Goal: Check status: Check status

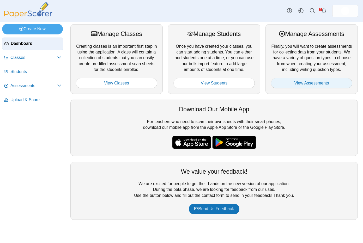
click at [305, 85] on link "View Assessments" at bounding box center [311, 83] width 81 height 10
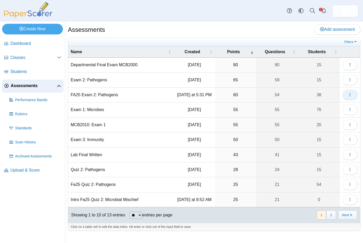
click at [350, 94] on icon "button" at bounding box center [350, 95] width 4 height 4
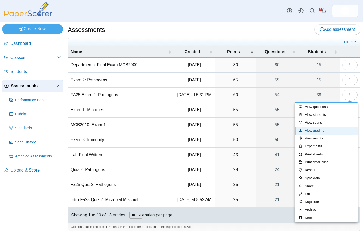
click at [335, 128] on link "View grading" at bounding box center [326, 131] width 63 height 8
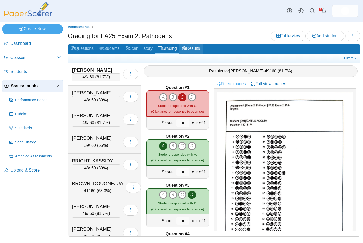
click at [191, 50] on link "Results" at bounding box center [190, 49] width 23 height 10
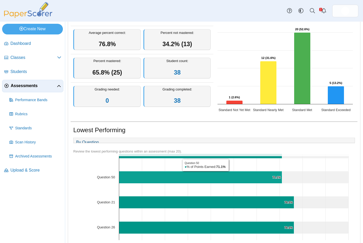
scroll to position [0, 0]
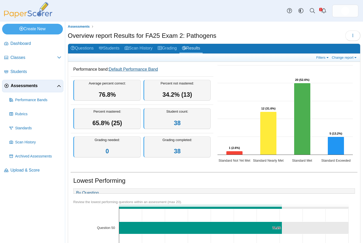
click at [144, 69] on link "Default Performance Band" at bounding box center [133, 69] width 49 height 4
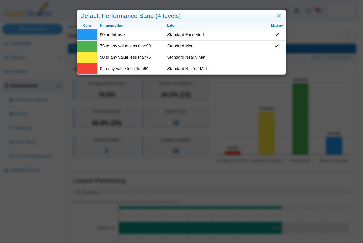
scroll to position [0, 0]
click at [277, 16] on link "Close" at bounding box center [279, 15] width 8 height 9
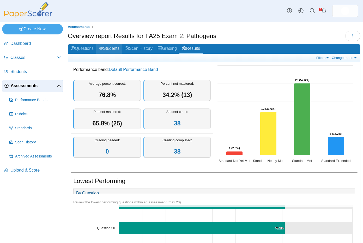
click at [106, 50] on link "Students" at bounding box center [109, 49] width 26 height 10
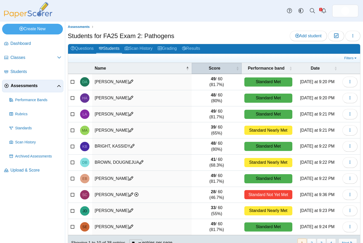
click at [207, 68] on span "Score" at bounding box center [214, 68] width 41 height 6
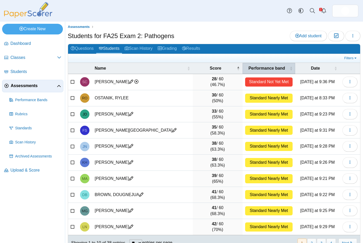
click at [262, 70] on span "Performance band" at bounding box center [267, 68] width 44 height 6
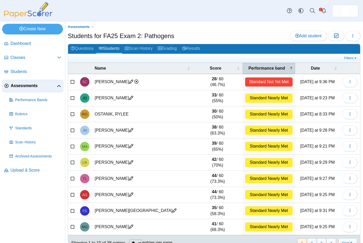
click at [262, 70] on span "Performance band" at bounding box center [267, 68] width 44 height 6
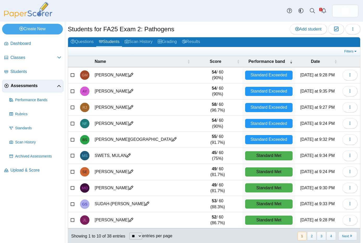
scroll to position [13, 0]
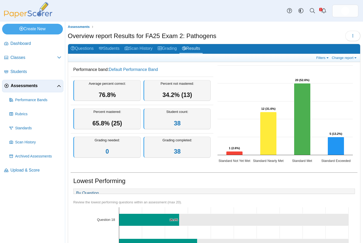
click at [26, 86] on span "Assessments" at bounding box center [34, 86] width 46 height 6
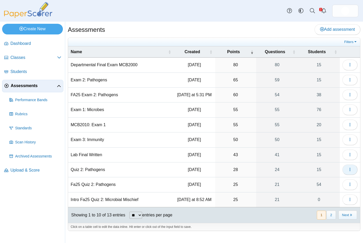
click at [349, 169] on icon "button" at bounding box center [350, 169] width 4 height 4
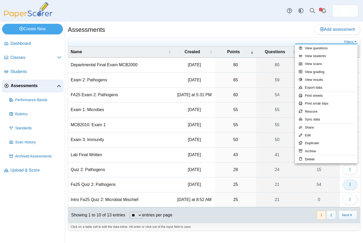
click at [351, 184] on icon "button" at bounding box center [350, 184] width 4 height 4
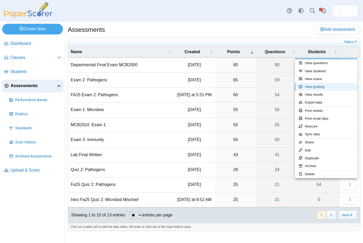
click at [329, 85] on link "View grading" at bounding box center [326, 87] width 63 height 8
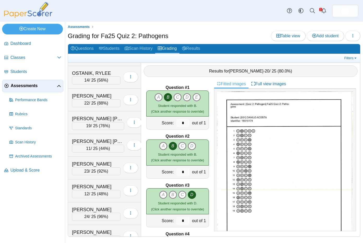
scroll to position [912, 0]
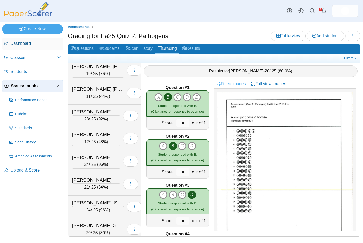
click at [10, 41] on link "Dashboard" at bounding box center [32, 44] width 61 height 13
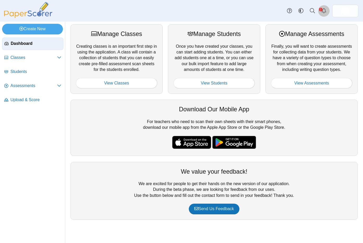
click at [325, 10] on icon "Alerts" at bounding box center [323, 10] width 5 height 5
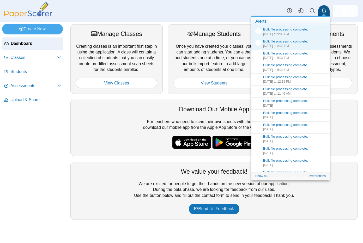
click at [325, 14] on span at bounding box center [324, 15] width 4 height 2
click at [324, 11] on icon "Alerts" at bounding box center [323, 10] width 5 height 5
